Goal: Register for event/course

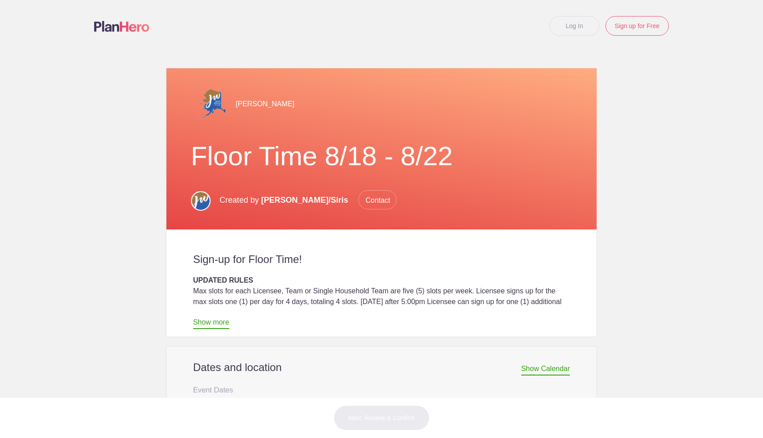
scroll to position [497, 0]
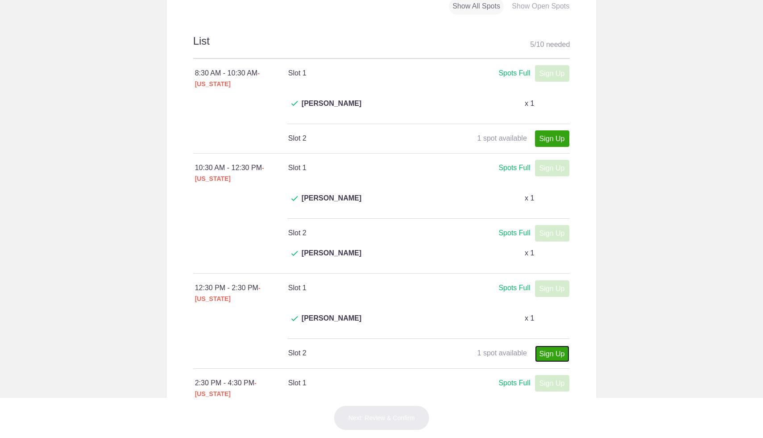
click at [545, 345] on link "Sign Up" at bounding box center [552, 353] width 34 height 17
type input "1"
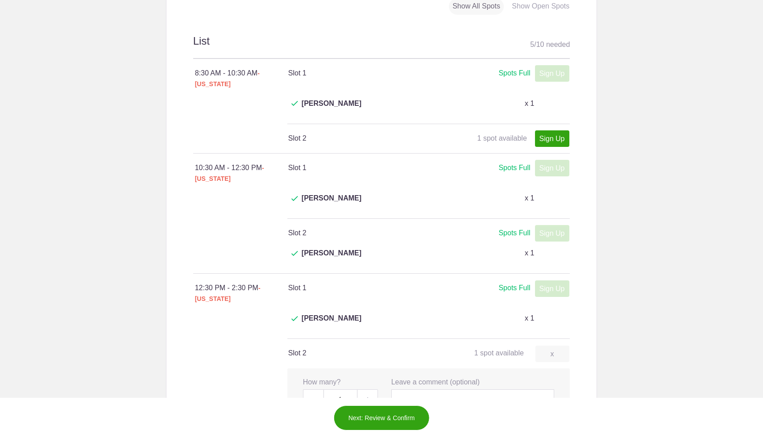
click at [382, 415] on button "Next: Review & Confirm" at bounding box center [382, 417] width 96 height 25
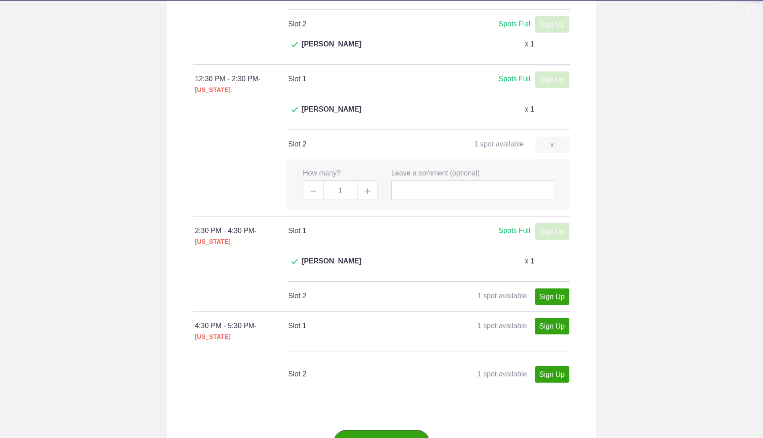
scroll to position [834, 0]
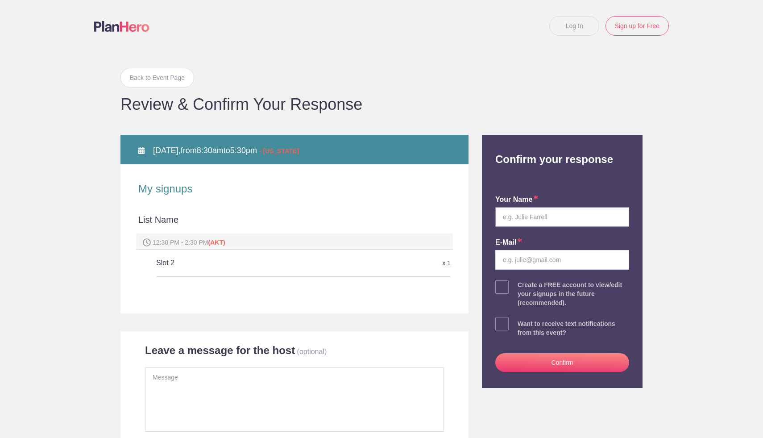
click at [518, 212] on input "text" at bounding box center [562, 217] width 134 height 20
type input "[PERSON_NAME]"
type input "[EMAIL_ADDRESS][DOMAIN_NAME]"
click at [551, 362] on button "Confirm" at bounding box center [562, 362] width 134 height 19
